Goal: Information Seeking & Learning: Learn about a topic

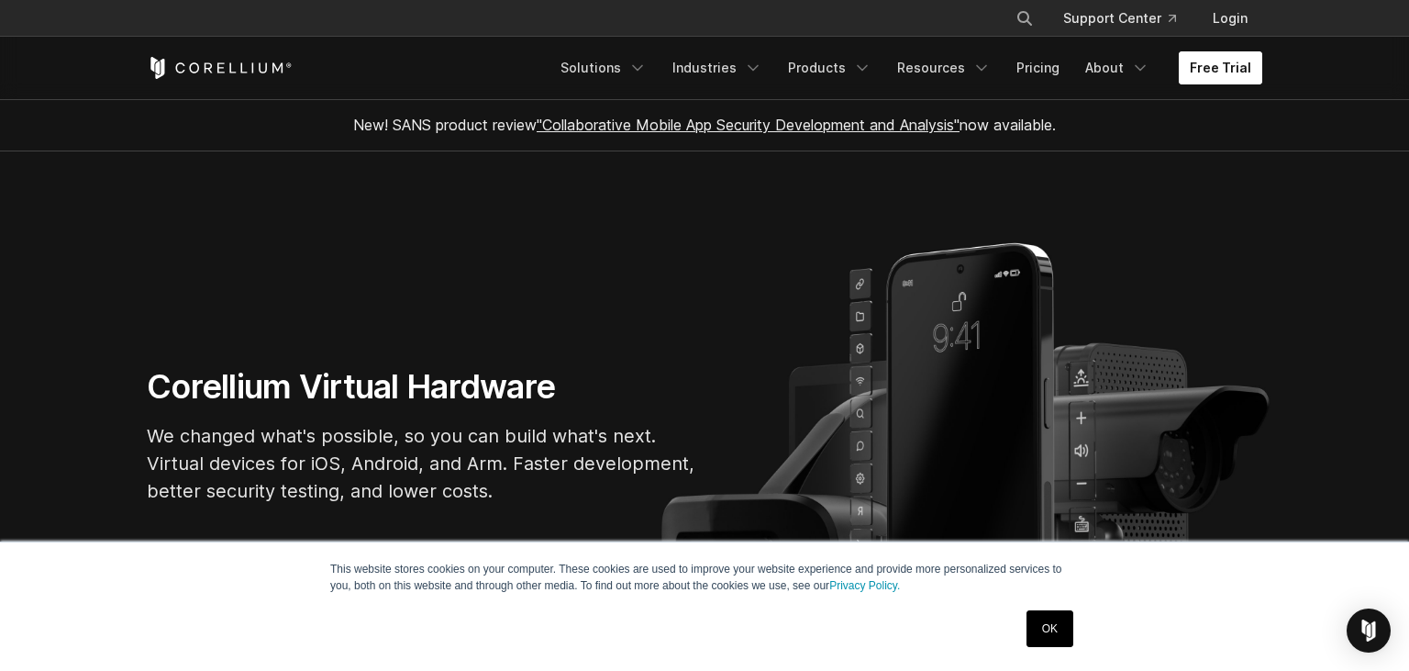
click at [1200, 65] on link "Free Trial" at bounding box center [1220, 67] width 83 height 33
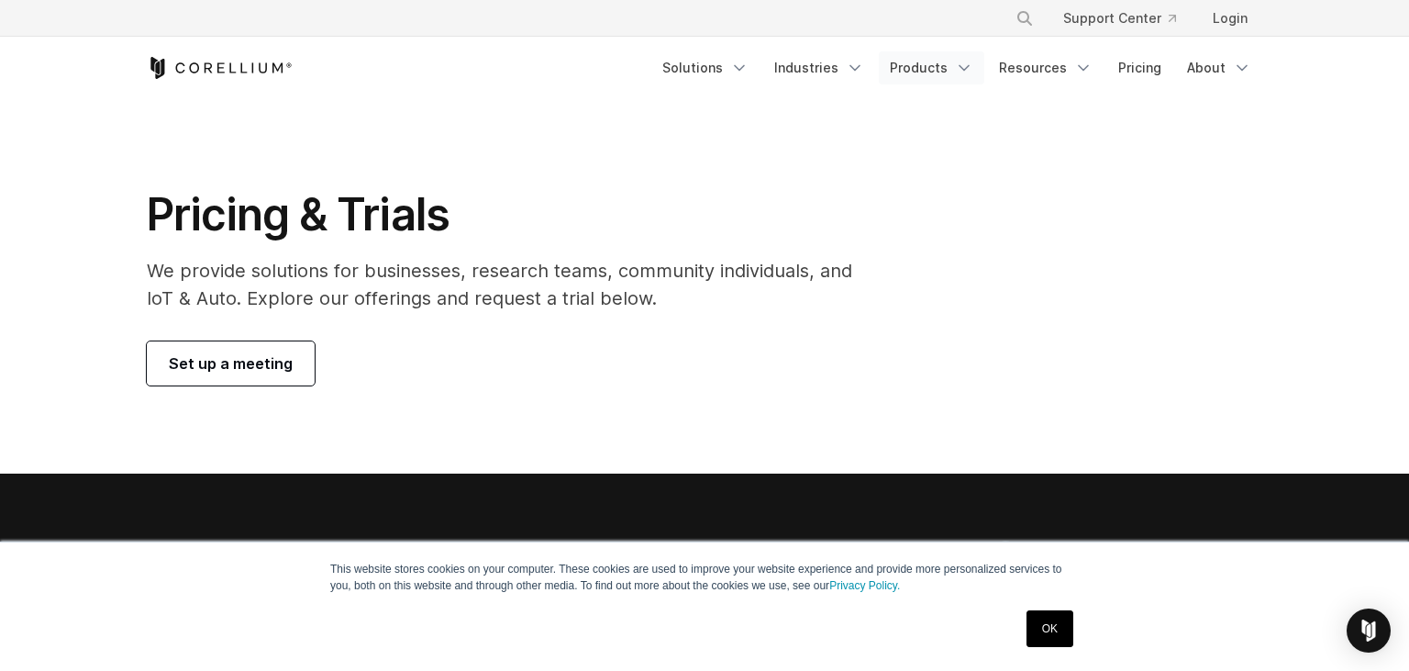
click at [967, 67] on polyline "Navigation Menu" at bounding box center [964, 68] width 9 height 5
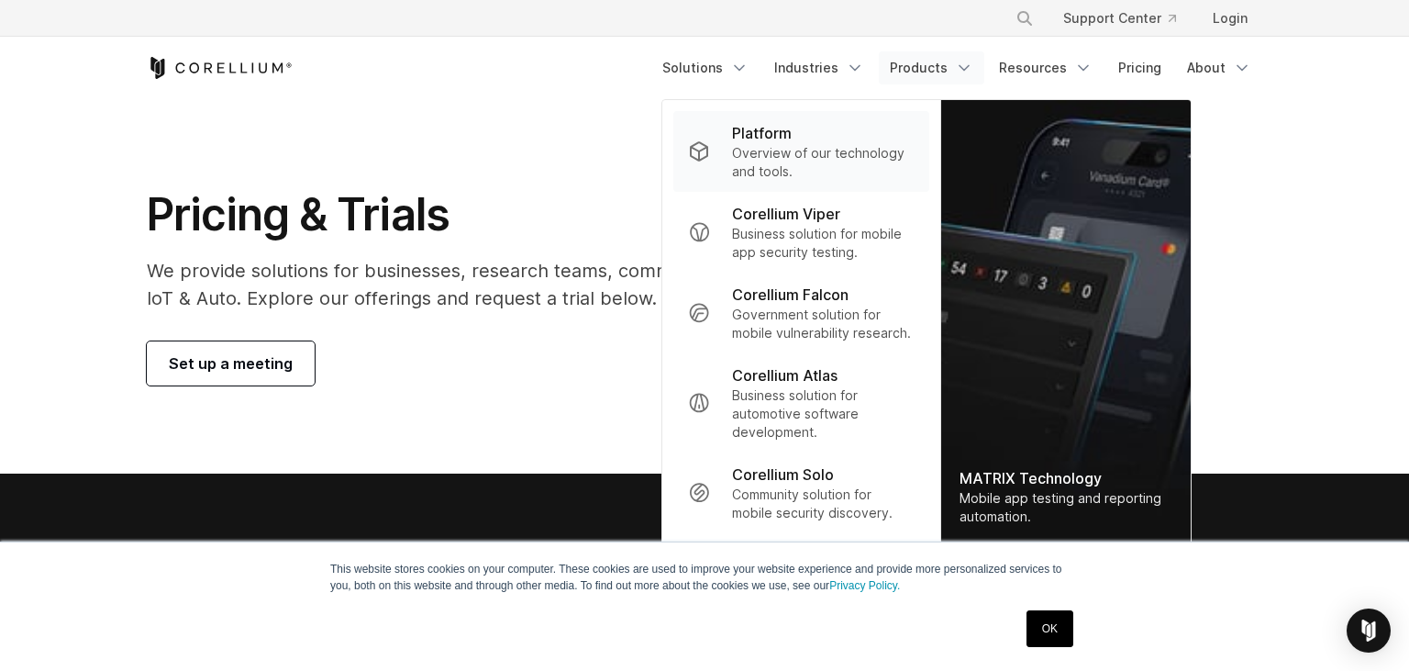
click at [787, 136] on p "Platform" at bounding box center [762, 133] width 60 height 22
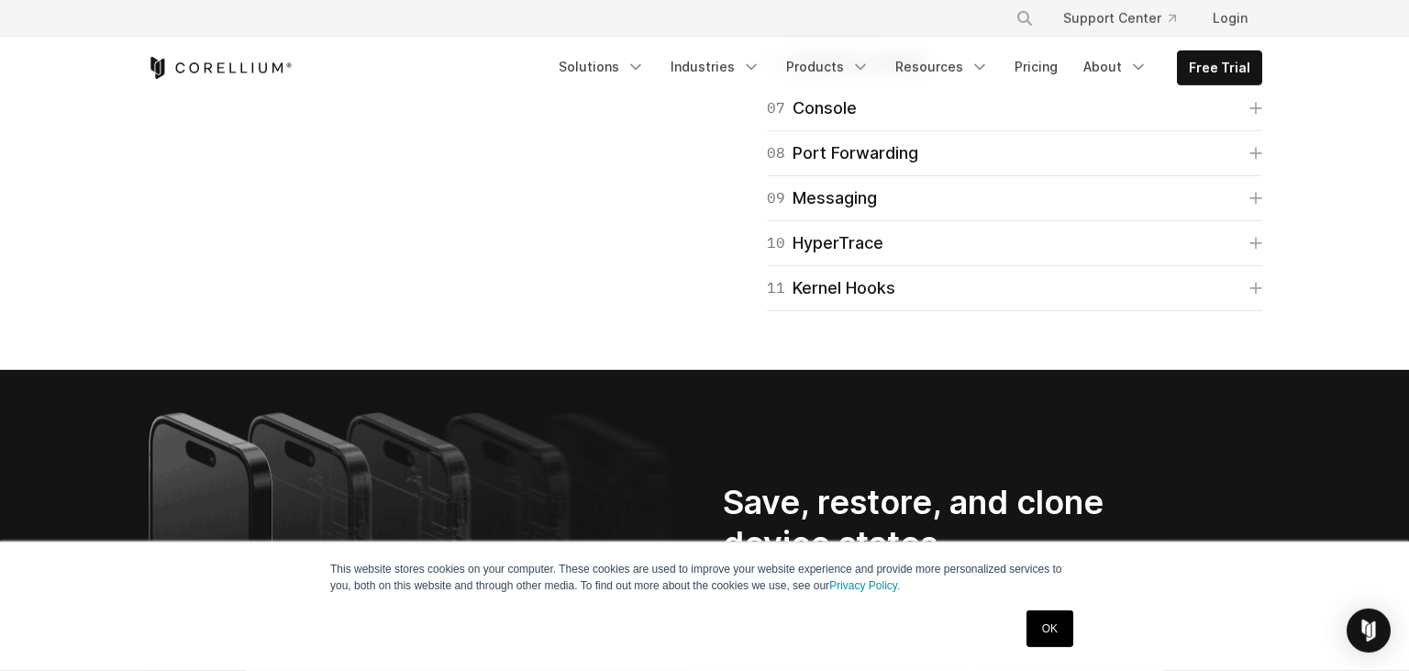
scroll to position [3003, 0]
